Goal: Information Seeking & Learning: Compare options

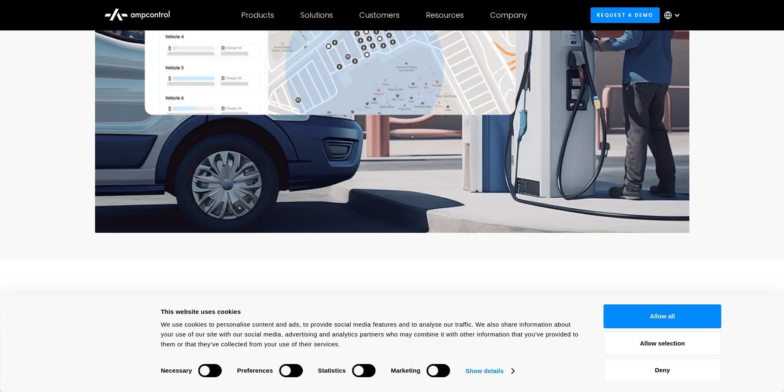
scroll to position [329, 0]
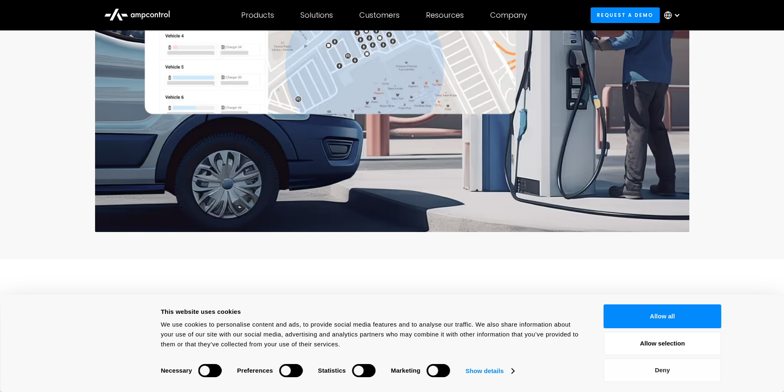
click at [688, 370] on button "Deny" at bounding box center [663, 370] width 118 height 24
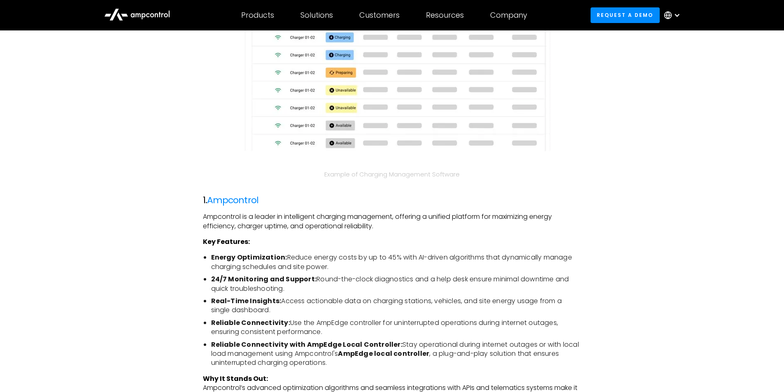
scroll to position [988, 0]
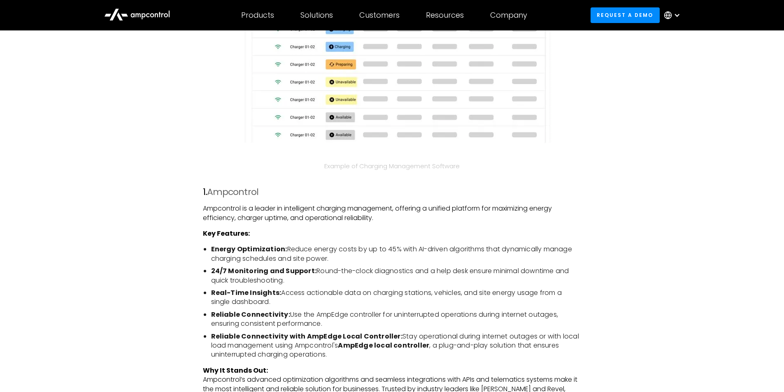
click at [241, 193] on link "Ampcontrol" at bounding box center [232, 192] width 51 height 13
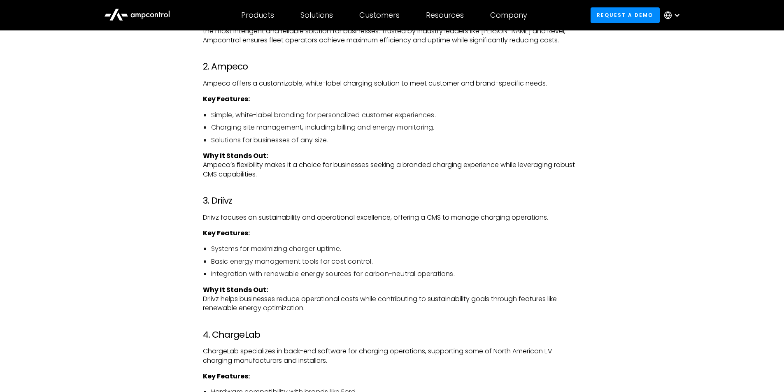
scroll to position [1358, 0]
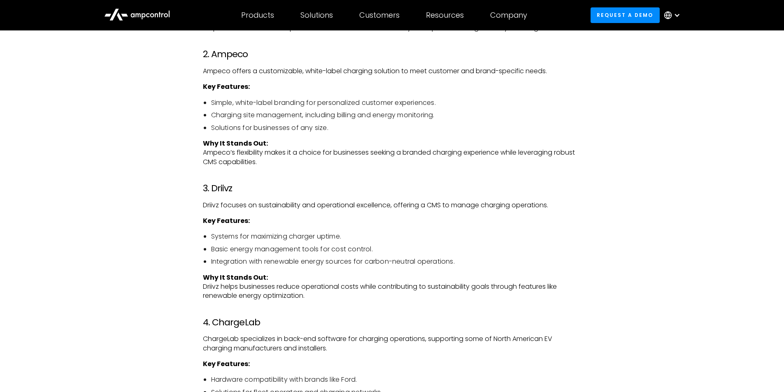
click at [228, 54] on h3 "2. Ampeco" at bounding box center [392, 54] width 379 height 11
copy h3 "Ampeco"
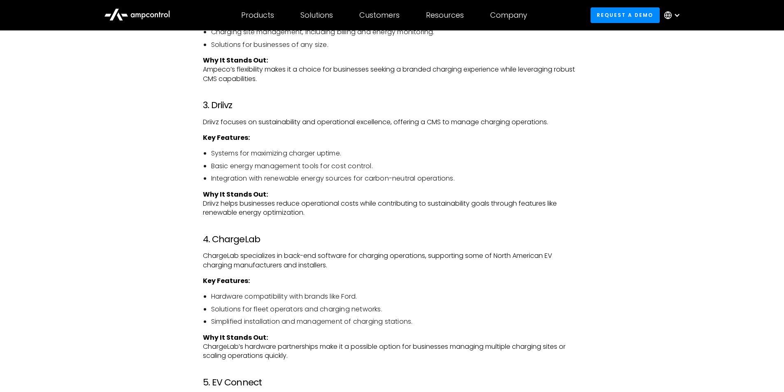
scroll to position [1440, 0]
click at [223, 98] on div "As the world embraces electric vehicles (EVs), efficient charging management is…" at bounding box center [392, 338] width 379 height 2299
copy h3 "Driivz"
